Goal: Use online tool/utility: Utilize a website feature to perform a specific function

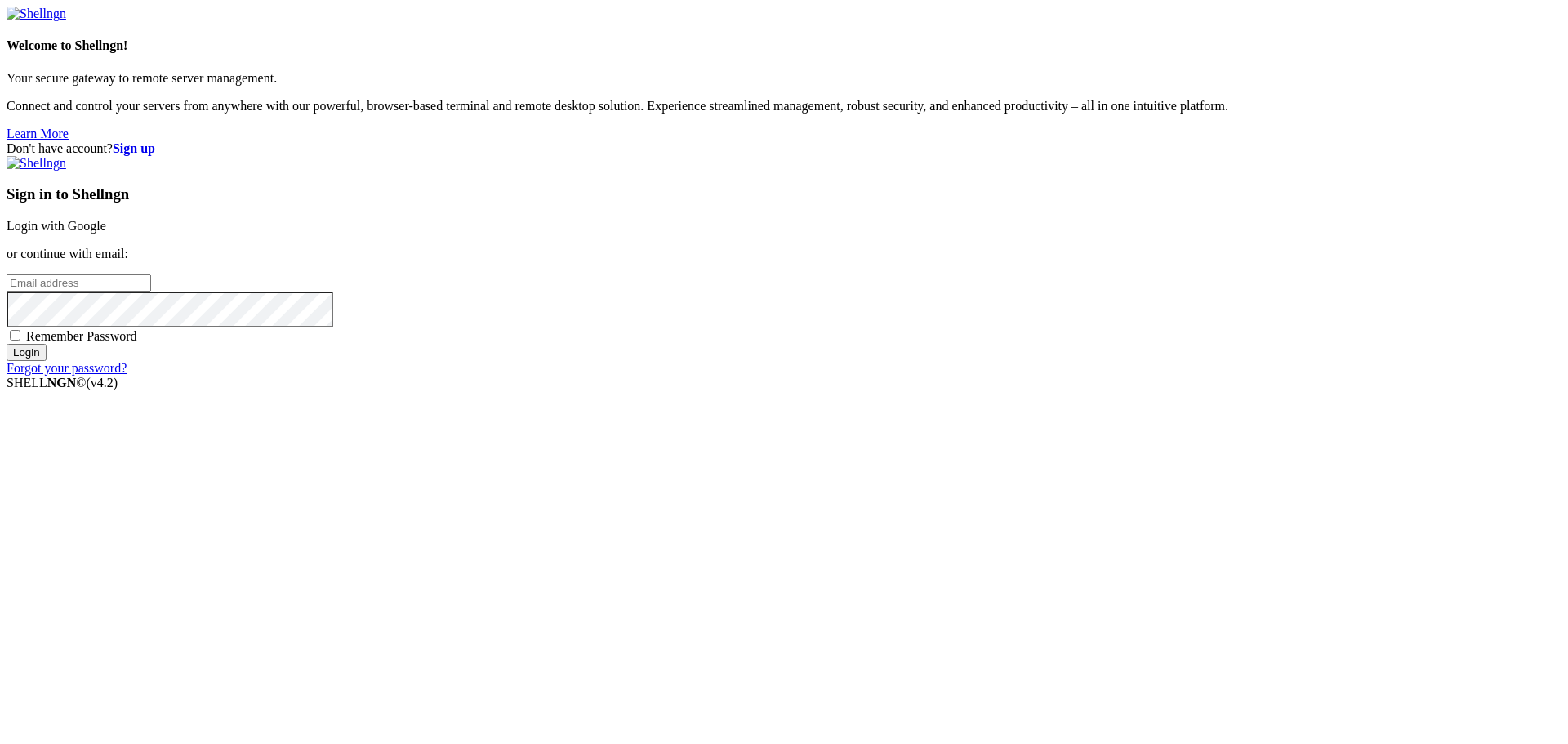
click at [106, 233] on link "Login with Google" at bounding box center [56, 225] width 99 height 14
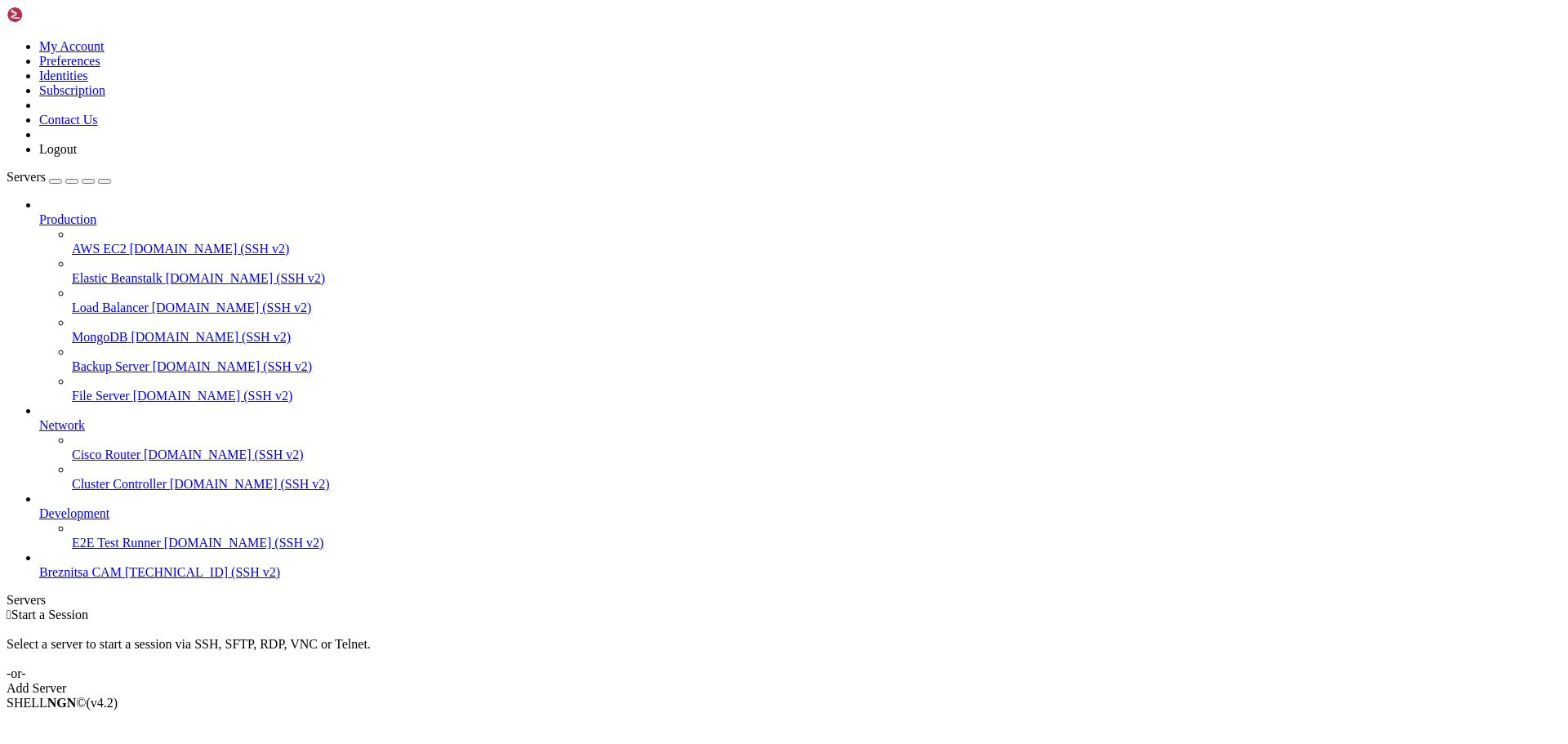
click at [73, 579] on span "Breznitsa CAM" at bounding box center [80, 572] width 82 height 14
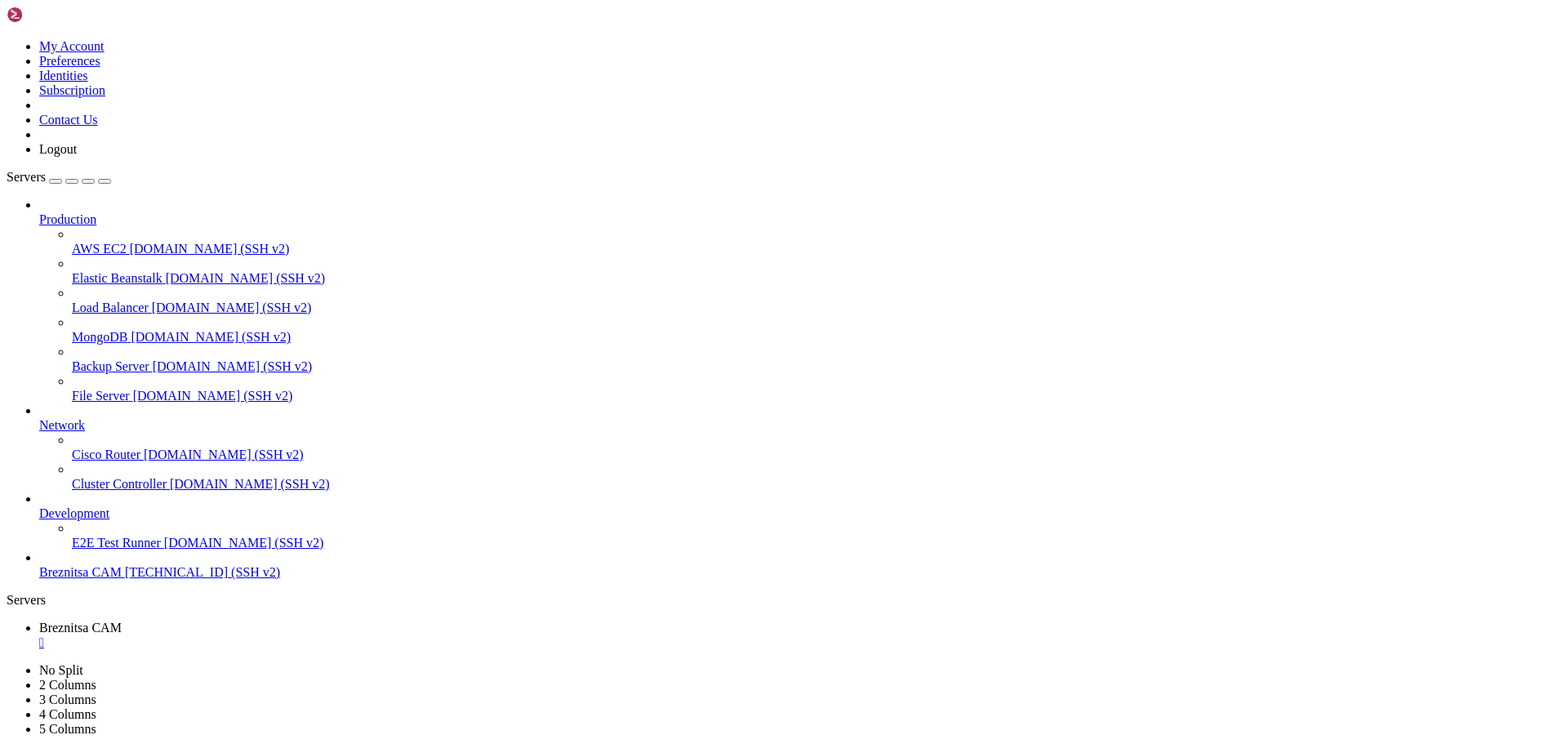
drag, startPoint x: 534, startPoint y: 1303, endPoint x: 381, endPoint y: 1399, distance: 180.6
drag, startPoint x: 12, startPoint y: 1246, endPoint x: 674, endPoint y: 1366, distance: 672.8
